Goal: Task Accomplishment & Management: Manage account settings

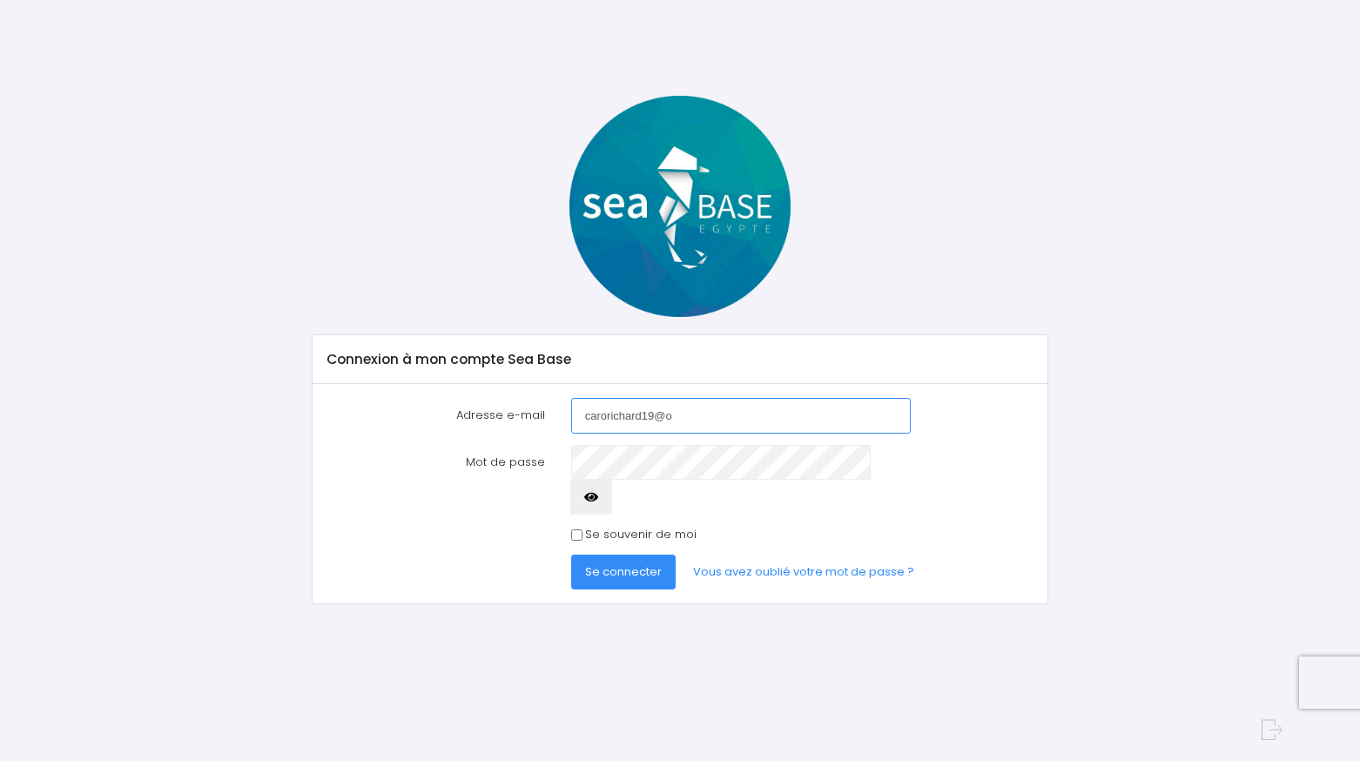
click at [687, 410] on input "carorichard19@o" at bounding box center [741, 415] width 340 height 35
type input "[EMAIL_ADDRESS][DOMAIN_NAME]"
click at [628, 563] on span "Se connecter" at bounding box center [623, 571] width 77 height 17
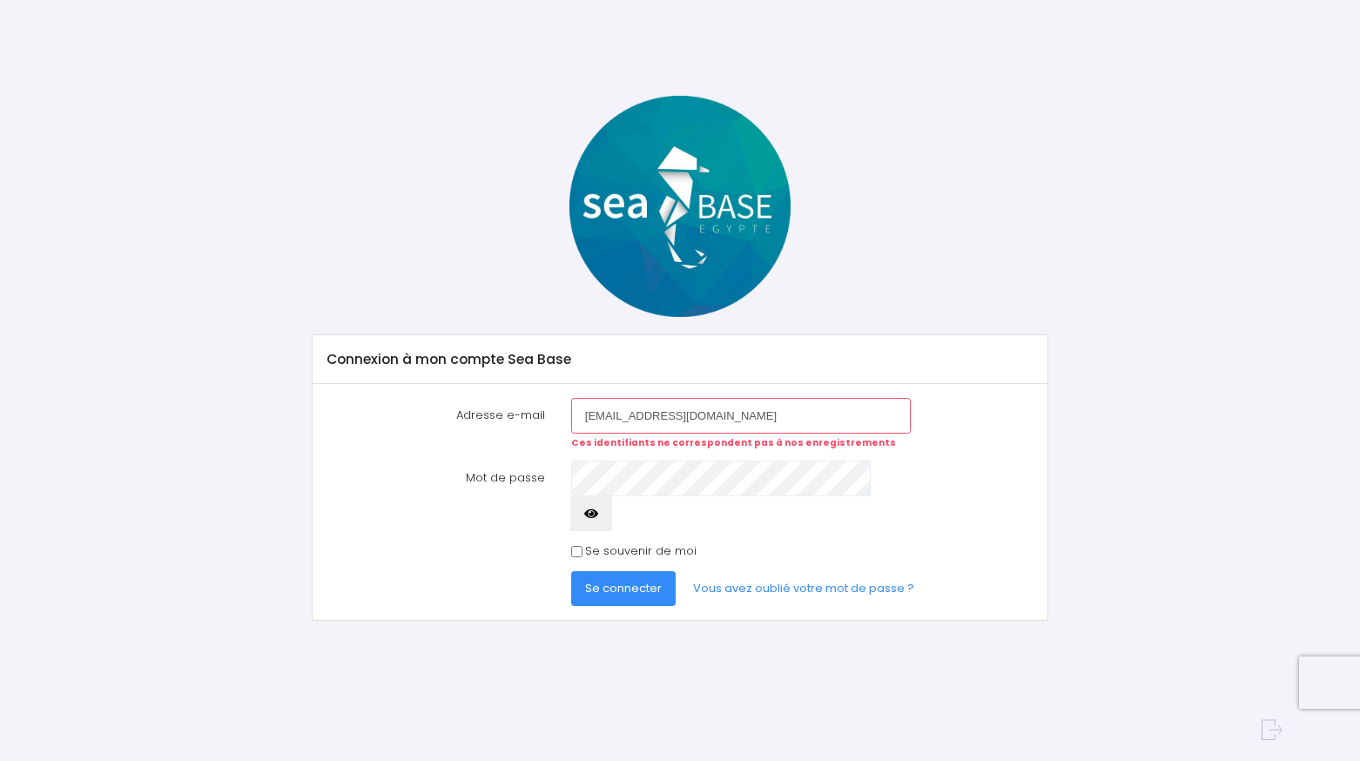
click at [633, 580] on span "Se connecter" at bounding box center [623, 588] width 77 height 17
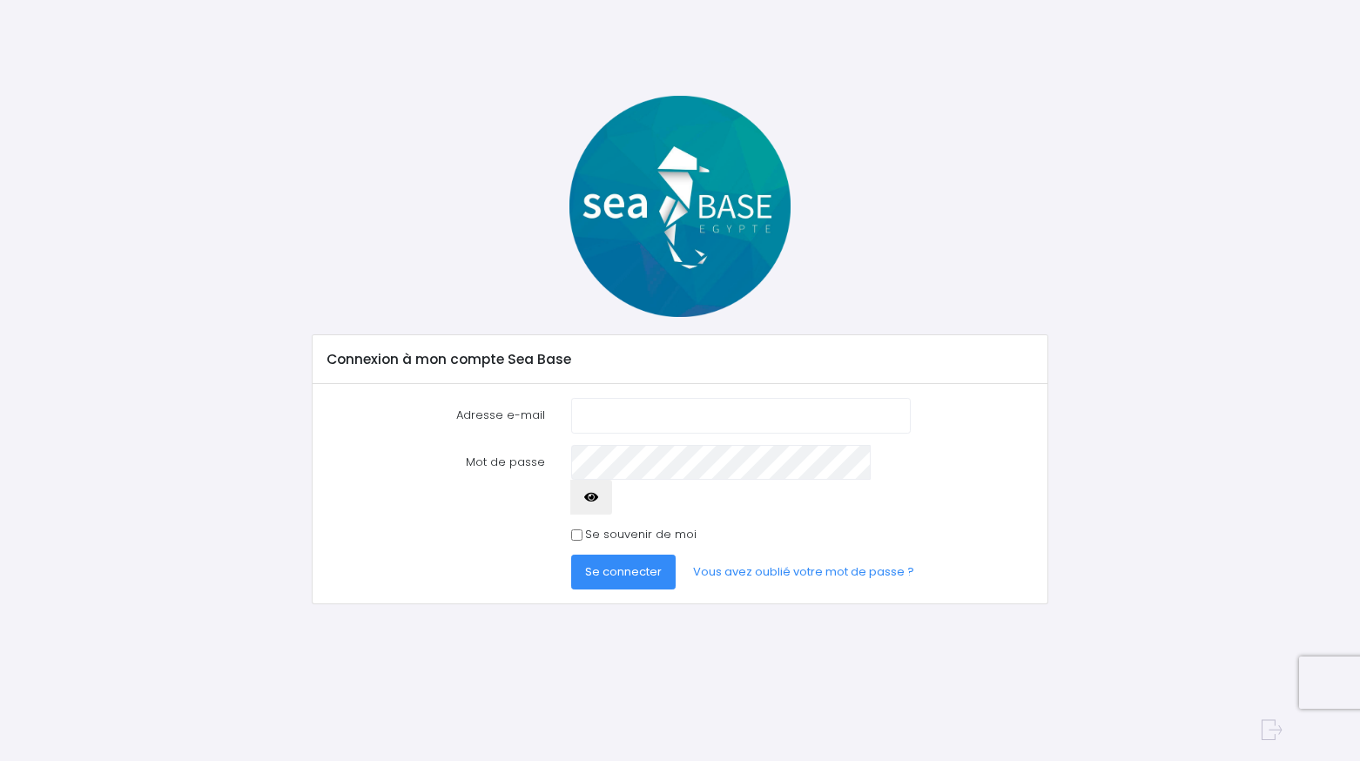
click at [593, 419] on input "Adresse e-mail" at bounding box center [741, 415] width 340 height 35
type input "[EMAIL_ADDRESS][DOMAIN_NAME]"
click at [598, 497] on icon "button" at bounding box center [591, 497] width 14 height 0
click at [601, 563] on span "Se connecter" at bounding box center [623, 571] width 77 height 17
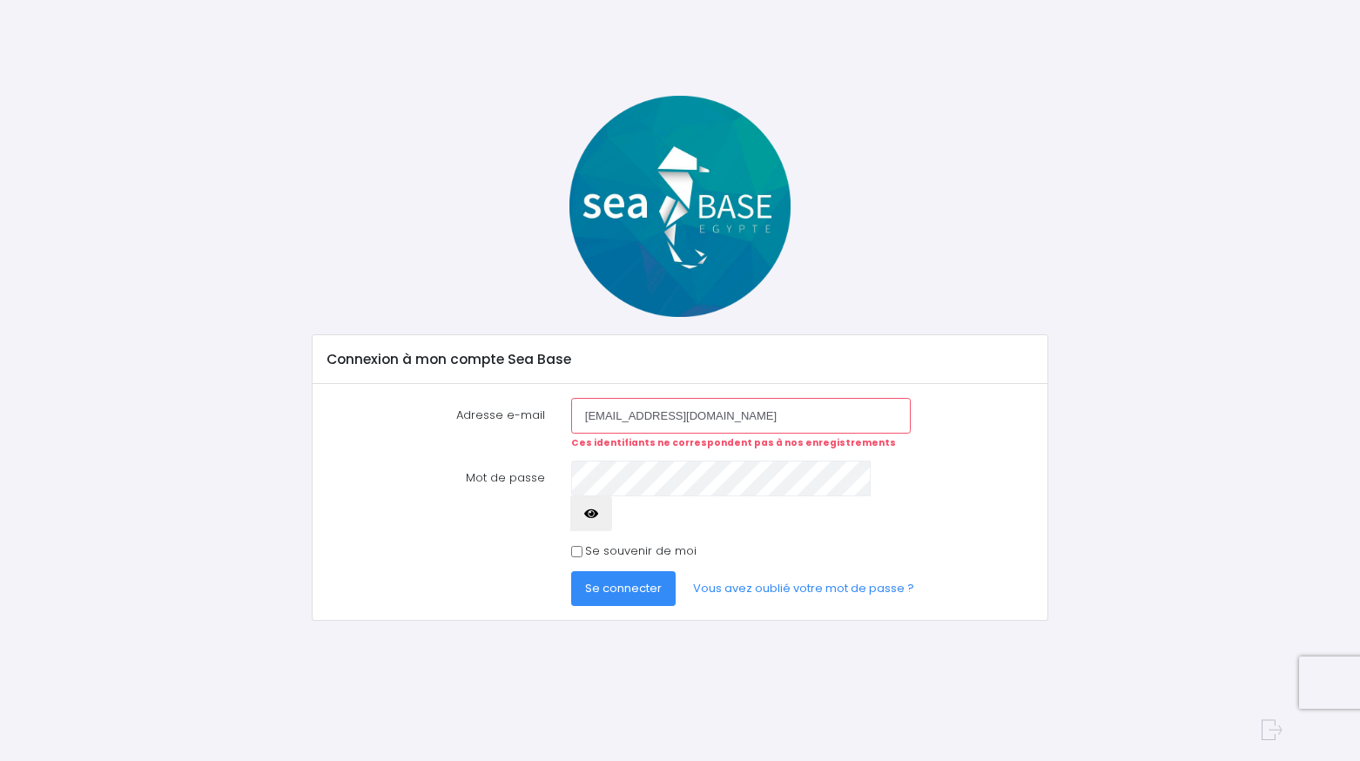
click at [728, 415] on input "[EMAIL_ADDRESS][DOMAIN_NAME]" at bounding box center [741, 415] width 340 height 35
click at [615, 580] on span "Se connecter" at bounding box center [623, 588] width 77 height 17
click at [724, 414] on input "[EMAIL_ADDRESS][DOMAIN_NAME]" at bounding box center [741, 415] width 340 height 35
type input "c"
type input "[EMAIL_ADDRESS][DOMAIN_NAME]"
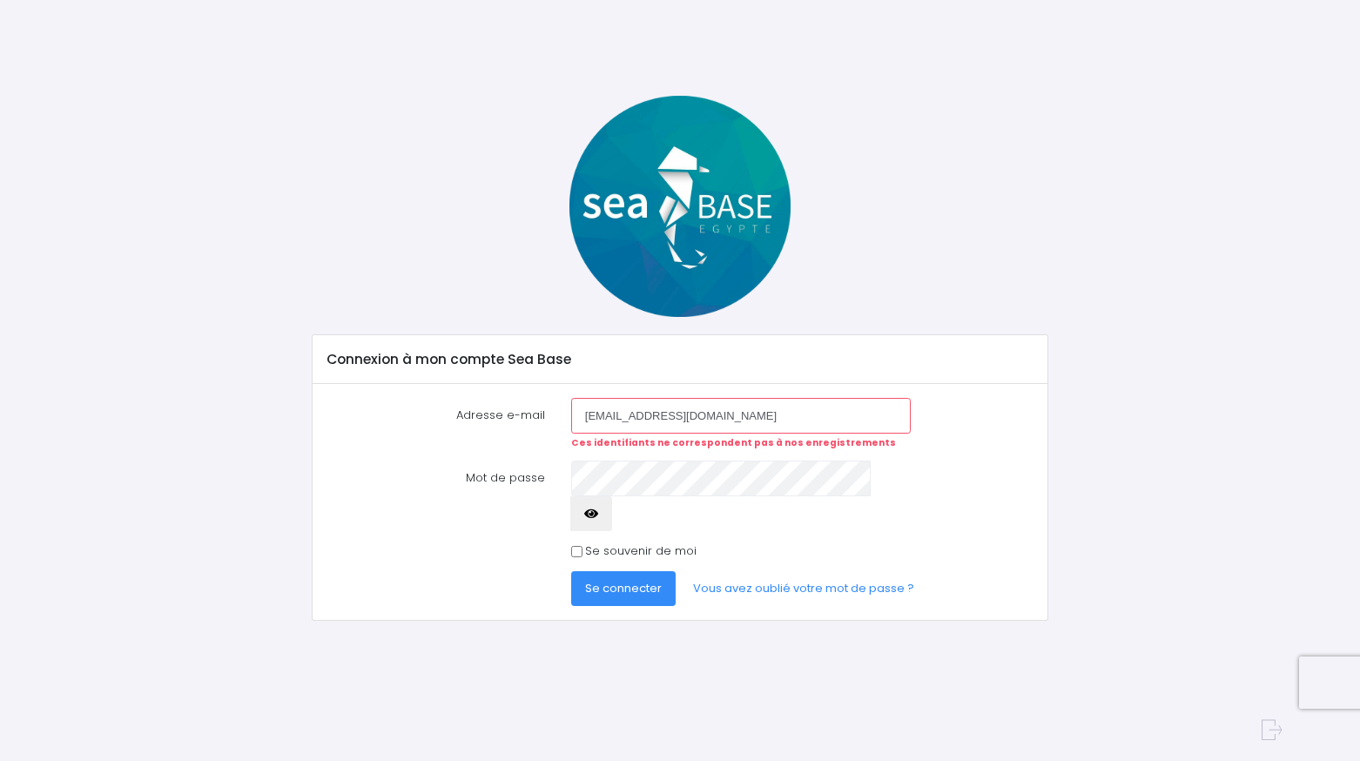
click at [601, 580] on span "Se connecter" at bounding box center [623, 588] width 77 height 17
drag, startPoint x: 712, startPoint y: 415, endPoint x: 540, endPoint y: 453, distance: 176.4
click at [512, 418] on div "Adresse e-mail [EMAIL_ADDRESS][DOMAIN_NAME] Ces identifiants ne correspondent p…" at bounding box center [680, 423] width 732 height 51
click at [594, 417] on input "Adresse e-mail" at bounding box center [741, 415] width 340 height 35
type input "[EMAIL_ADDRESS][DOMAIN_NAME]"
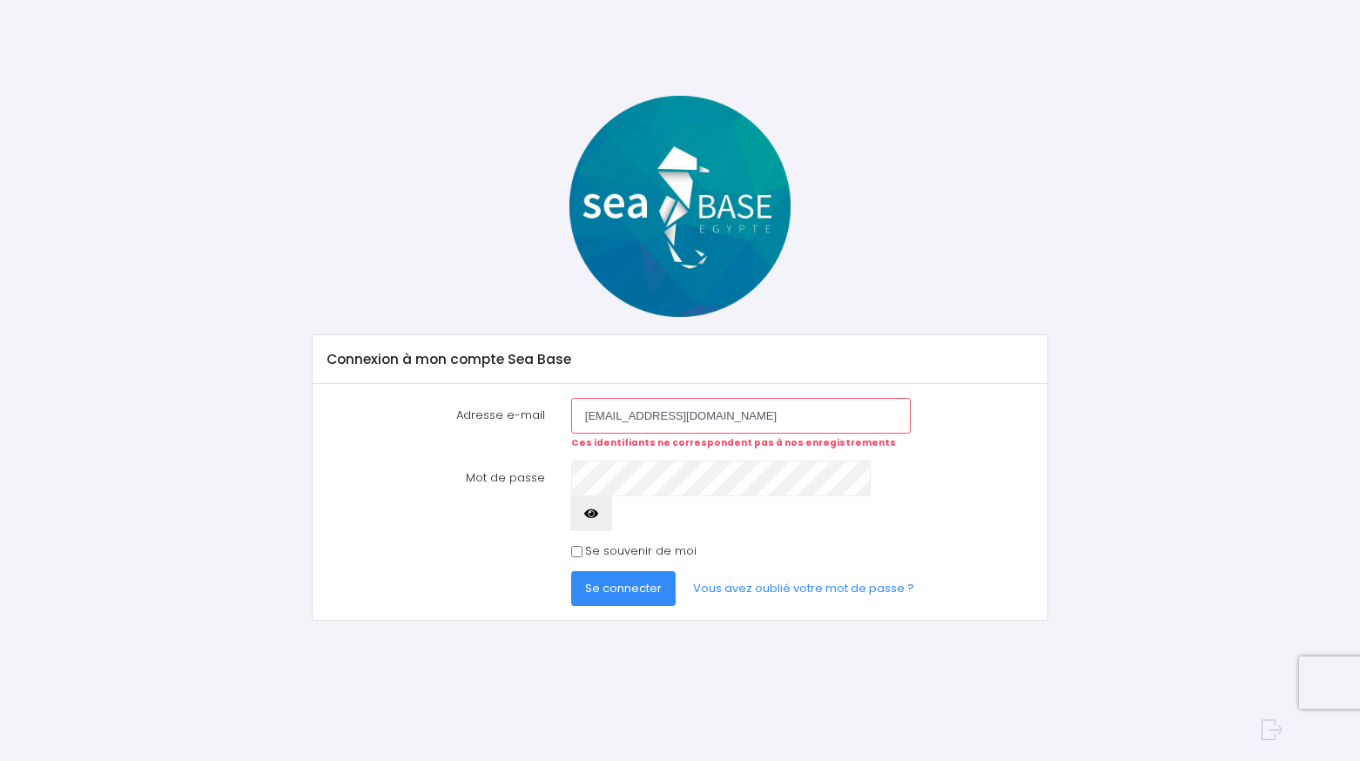
drag, startPoint x: 721, startPoint y: 413, endPoint x: 566, endPoint y: 405, distance: 155.2
click at [566, 405] on div "[EMAIL_ADDRESS][DOMAIN_NAME] Ces identifiants ne correspondent pas à nos enregi…" at bounding box center [741, 423] width 366 height 51
click at [601, 420] on input "Adresse e-mail" at bounding box center [741, 415] width 340 height 35
type input "[EMAIL_ADDRESS][DOMAIN_NAME]"
click at [571, 546] on input "Se souvenir de moi" at bounding box center [576, 551] width 11 height 11
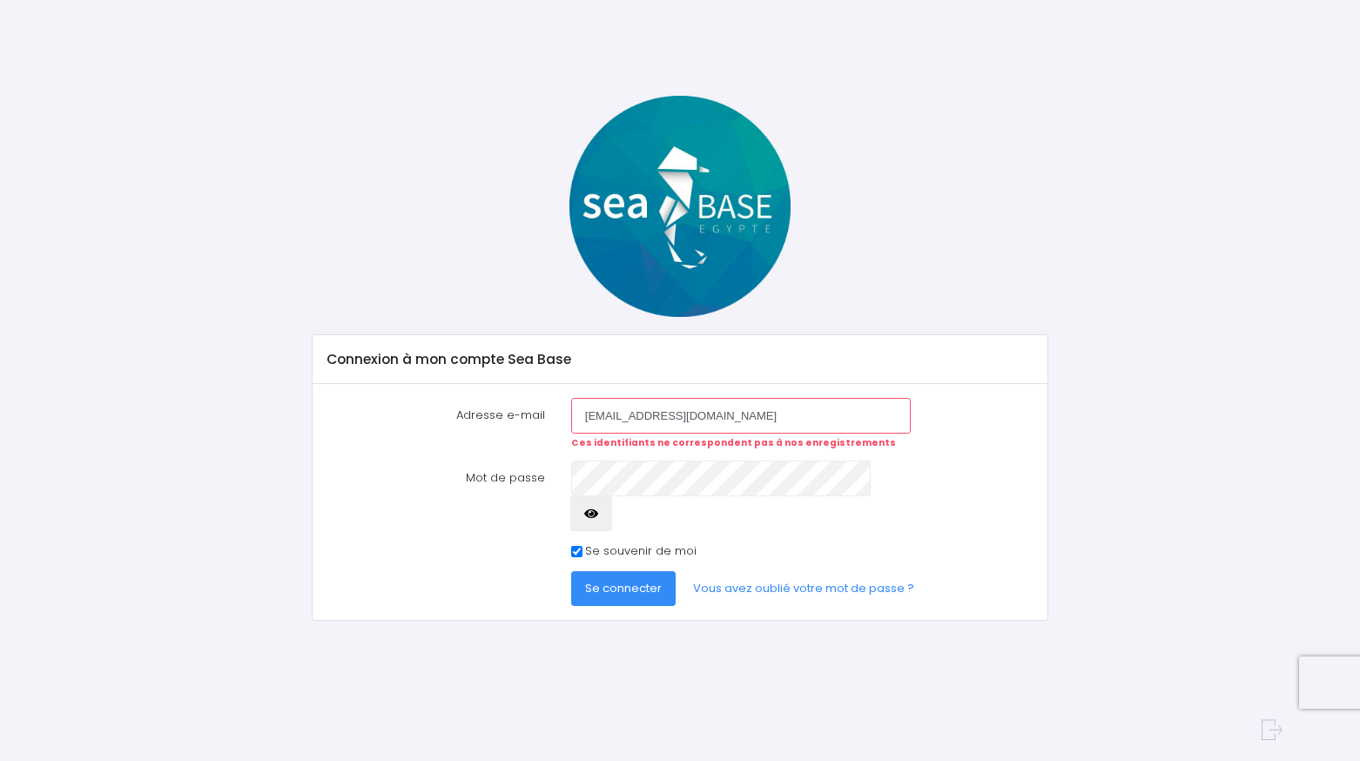
click at [571, 546] on input "Se souvenir de moi" at bounding box center [576, 551] width 11 height 11
checkbox input "false"
click at [634, 580] on span "Se connecter" at bounding box center [623, 588] width 77 height 17
click at [630, 580] on span "Se connecter" at bounding box center [623, 588] width 77 height 17
